Goal: Transaction & Acquisition: Obtain resource

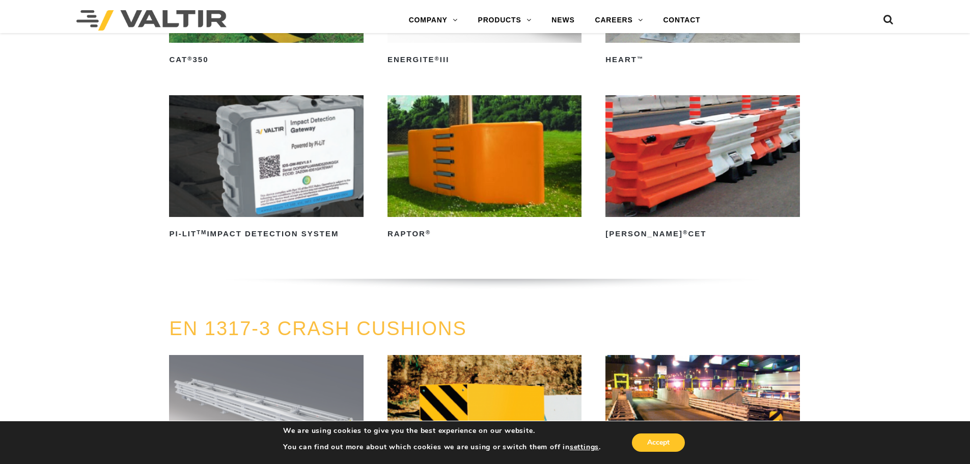
scroll to position [3005, 0]
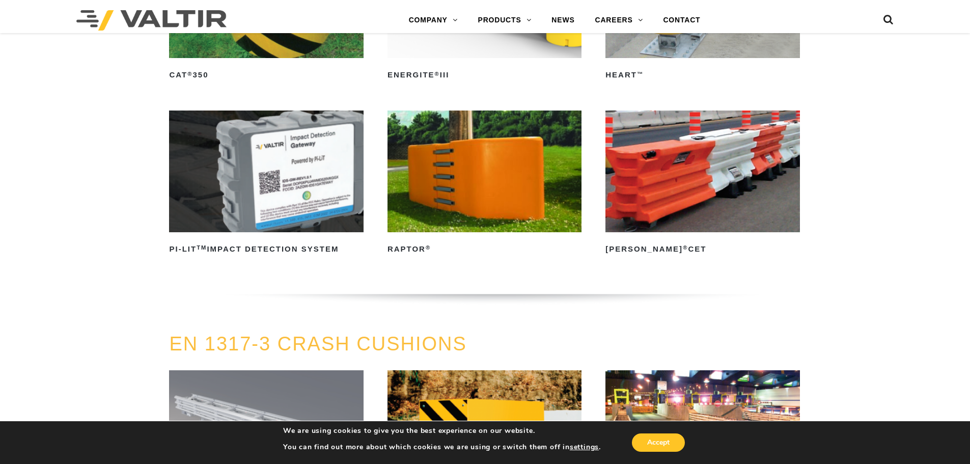
click at [477, 153] on img at bounding box center [485, 171] width 194 height 121
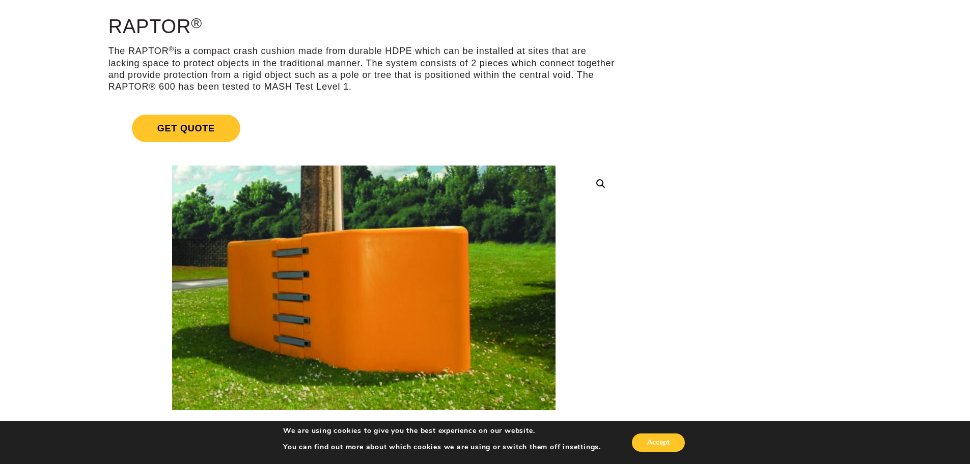
scroll to position [76, 0]
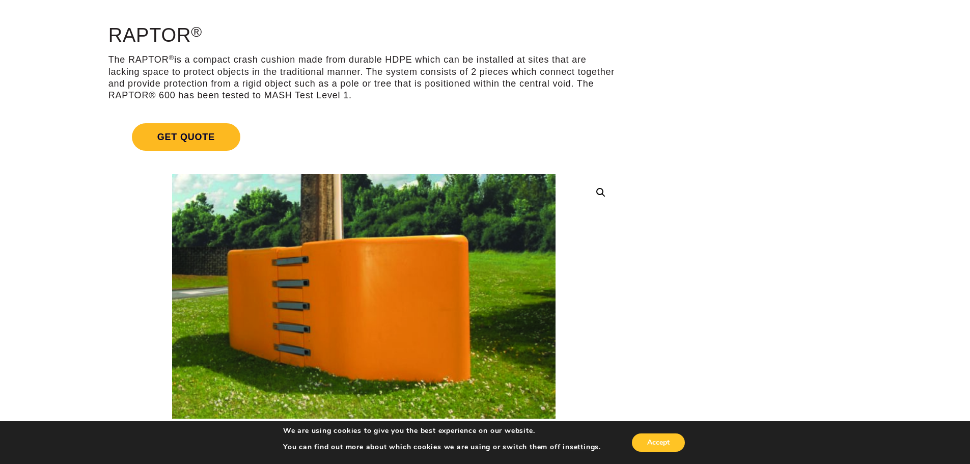
click at [210, 129] on span "Get Quote" at bounding box center [186, 137] width 108 height 28
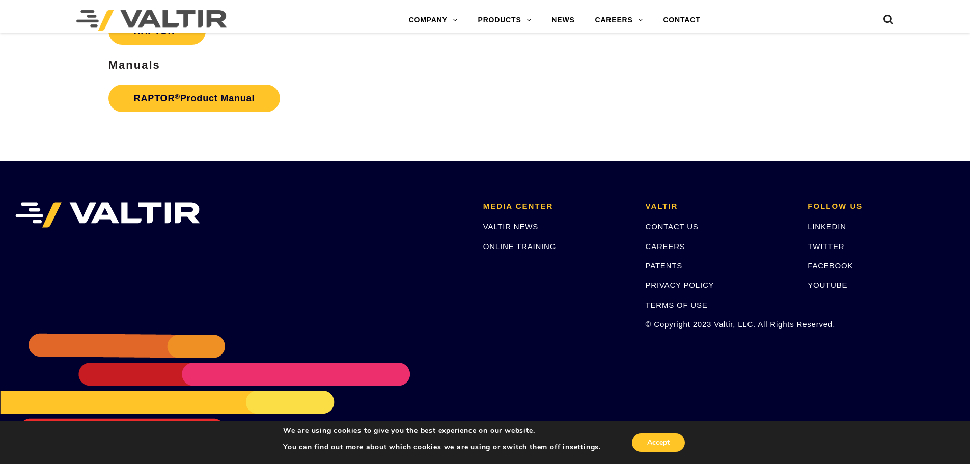
scroll to position [2198, 0]
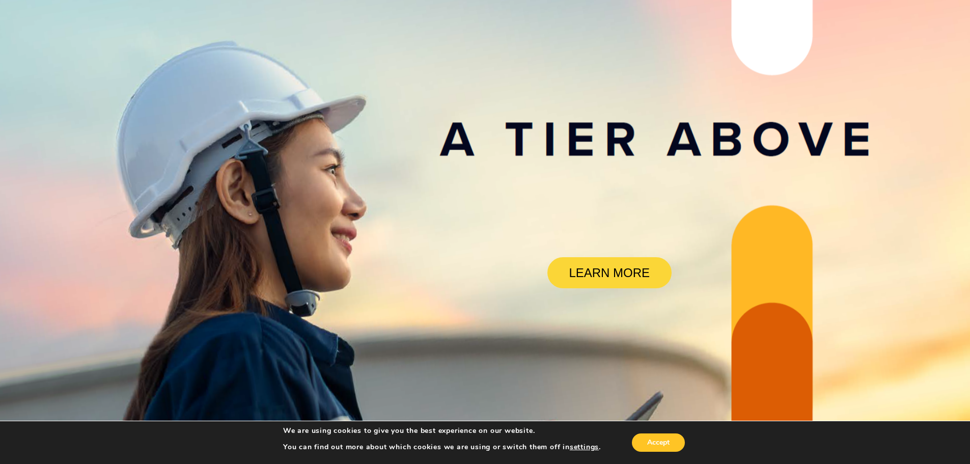
scroll to position [102, 0]
